Goal: Task Accomplishment & Management: Use online tool/utility

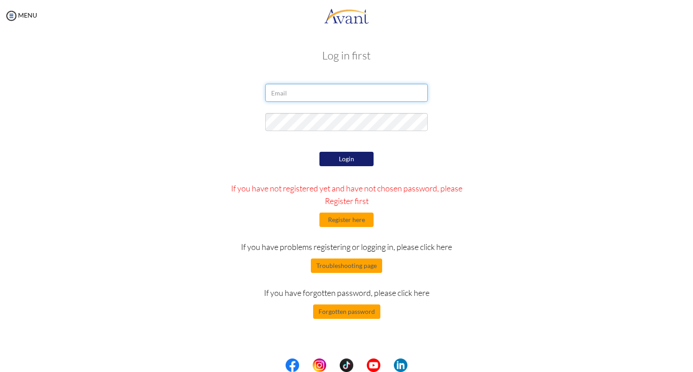
click at [356, 96] on input "email" at bounding box center [346, 93] width 162 height 18
type input "[EMAIL_ADDRESS][DOMAIN_NAME]"
click at [368, 158] on button "Login" at bounding box center [346, 159] width 54 height 14
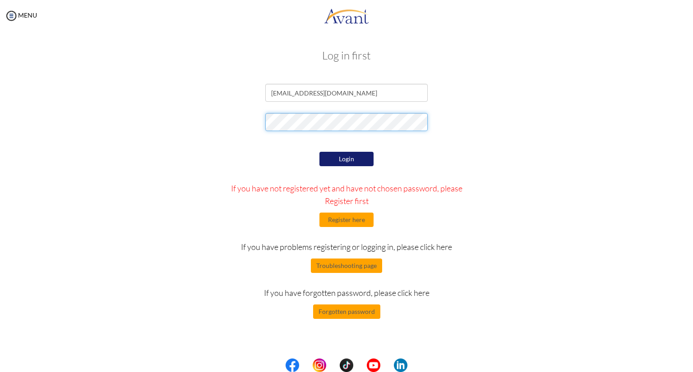
click at [214, 114] on div at bounding box center [347, 124] width 528 height 23
click at [373, 159] on div "Login If you have not registered yet and have not chosen password, please Regis…" at bounding box center [347, 235] width 264 height 170
click at [340, 163] on button "Login" at bounding box center [346, 159] width 54 height 14
click at [154, 132] on div at bounding box center [347, 124] width 528 height 23
click at [362, 163] on button "Login" at bounding box center [346, 159] width 54 height 14
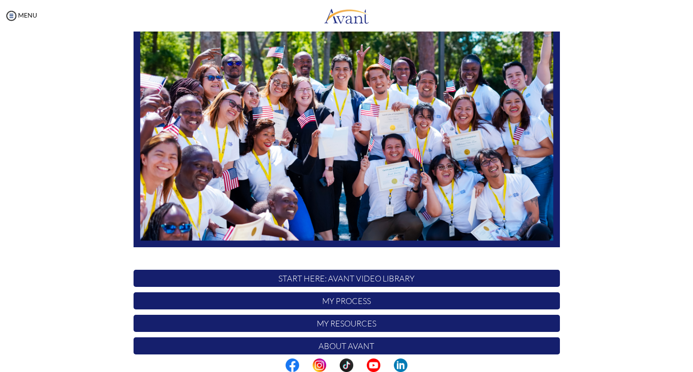
scroll to position [128, 0]
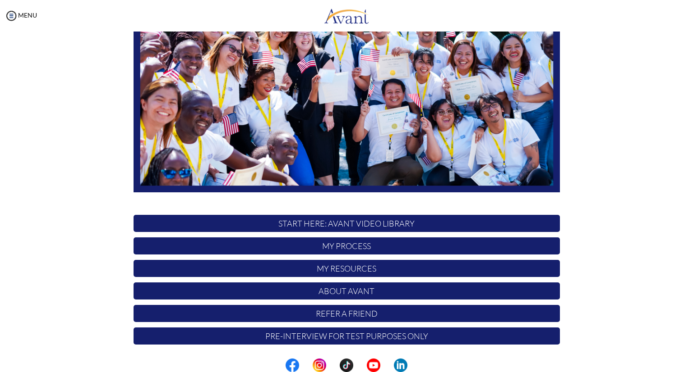
click at [362, 245] on p "My Process" at bounding box center [346, 246] width 426 height 17
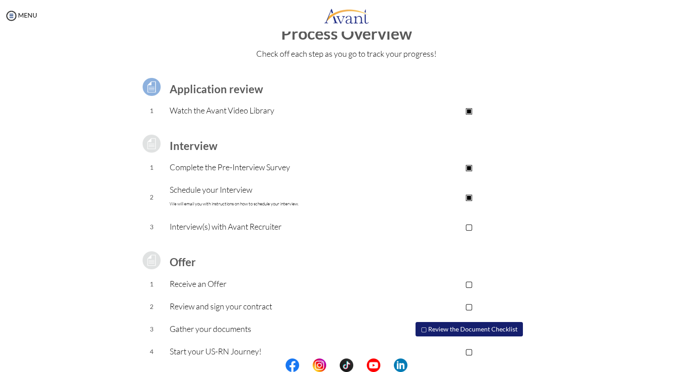
scroll to position [38, 0]
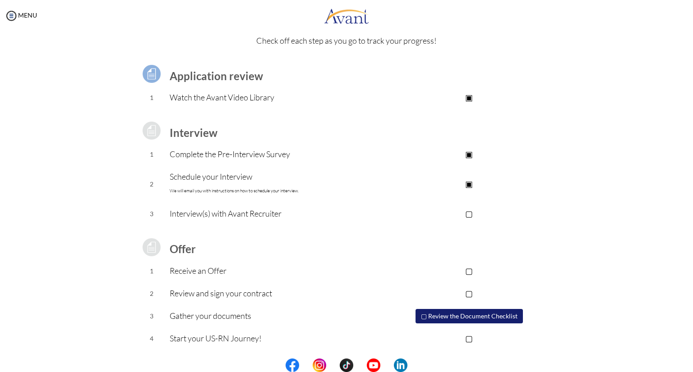
click at [469, 318] on button "▢ Review the Document Checklist" at bounding box center [468, 316] width 107 height 14
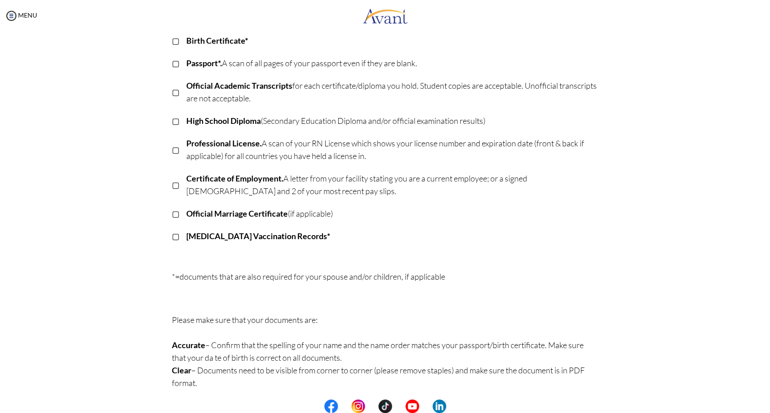
scroll to position [137, 0]
click at [671, 74] on div "Document Checklist Once you complete the recruitment process, your next step wi…" at bounding box center [385, 177] width 752 height 528
